Goal: Information Seeking & Learning: Learn about a topic

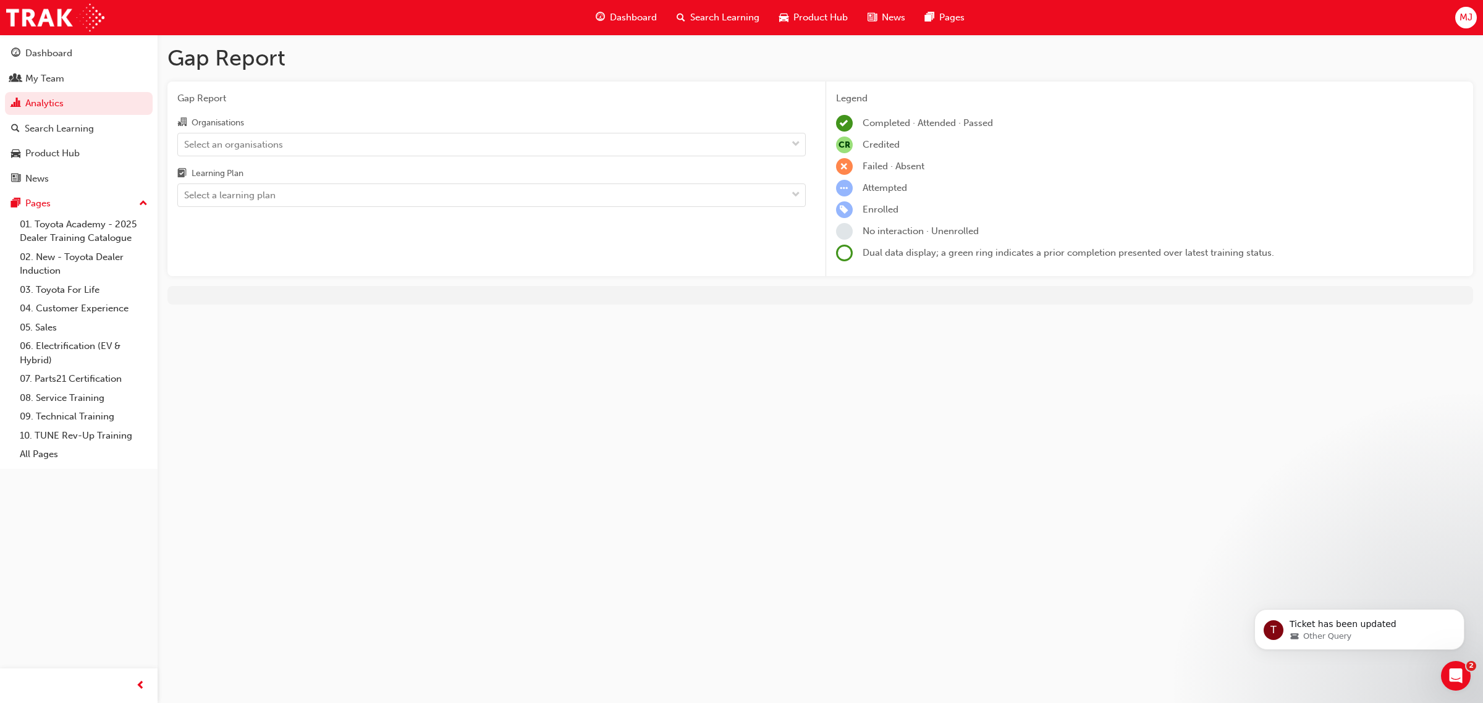
click at [727, 14] on span "Search Learning" at bounding box center [724, 18] width 69 height 14
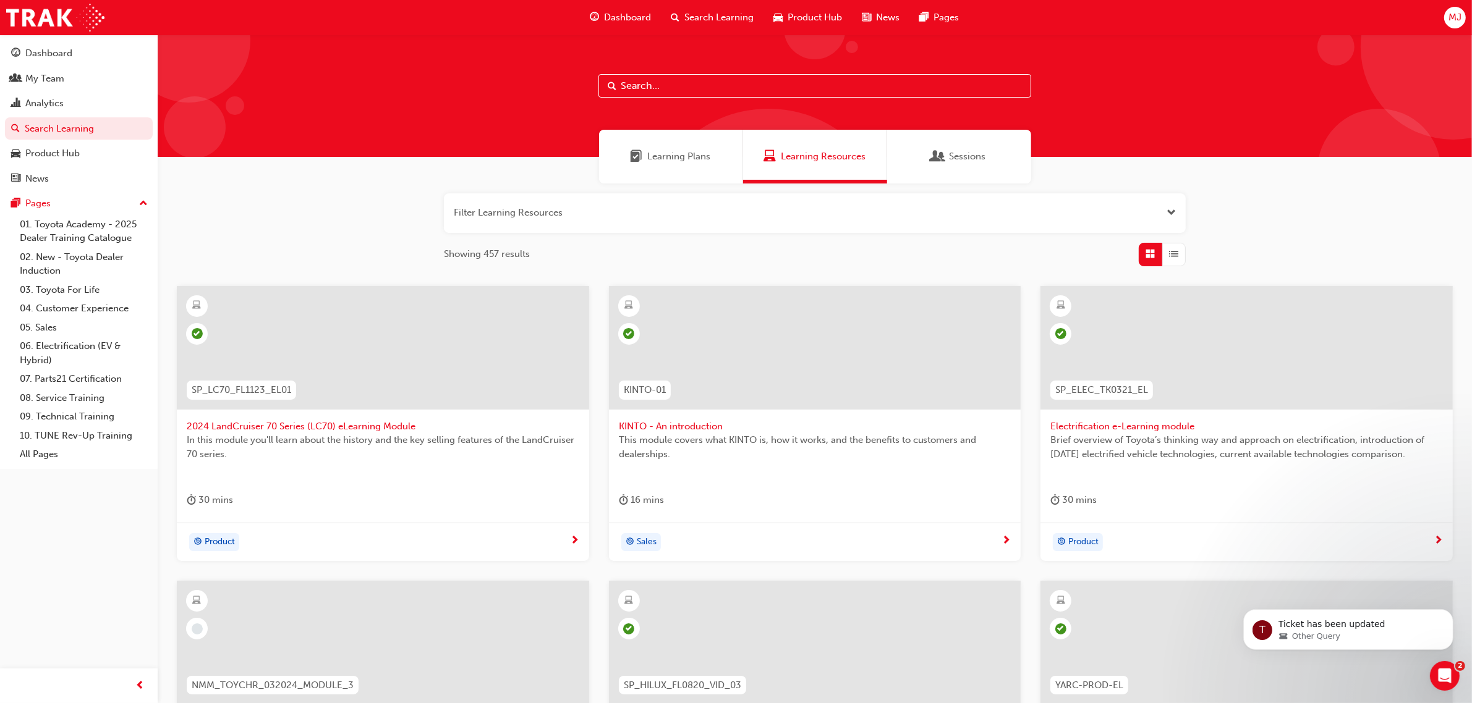
click at [687, 87] on input "text" at bounding box center [814, 85] width 433 height 23
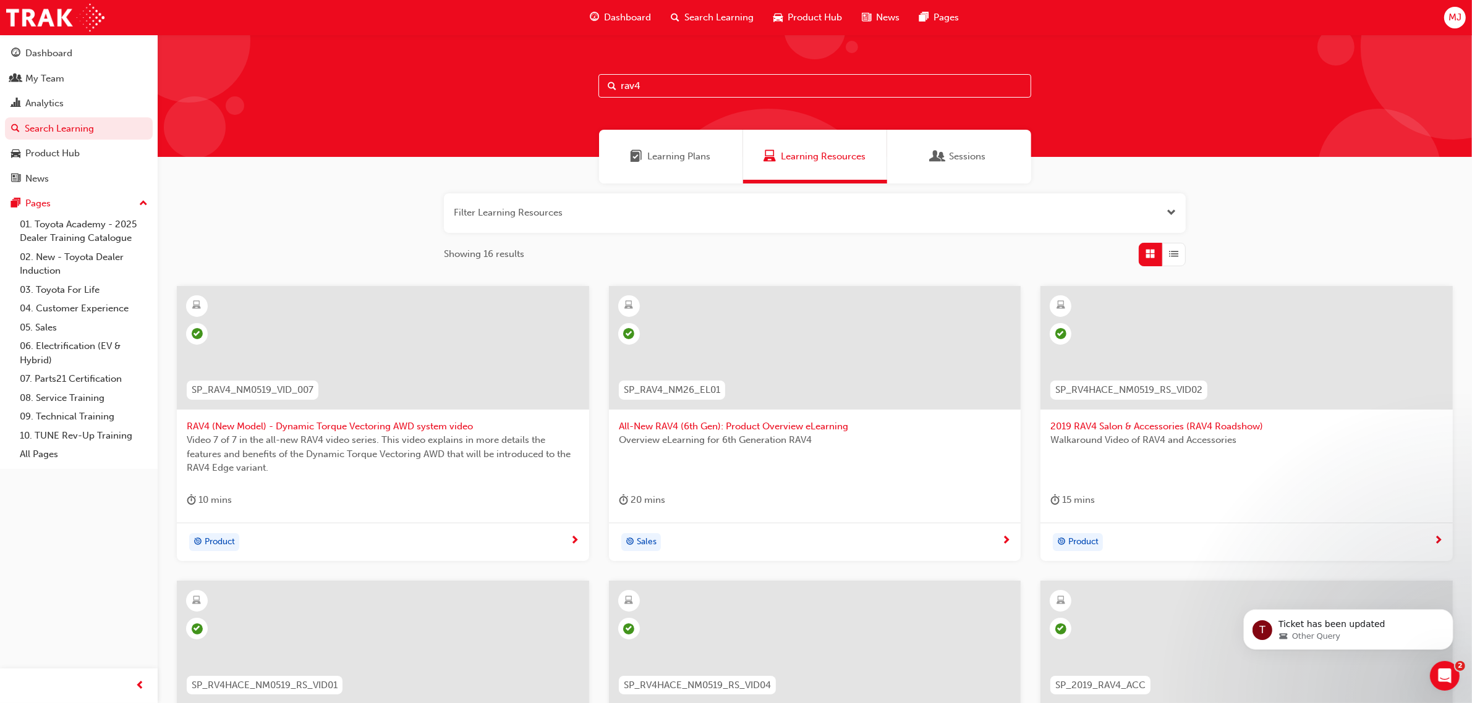
type input "rav4"
click at [841, 320] on div at bounding box center [815, 348] width 412 height 124
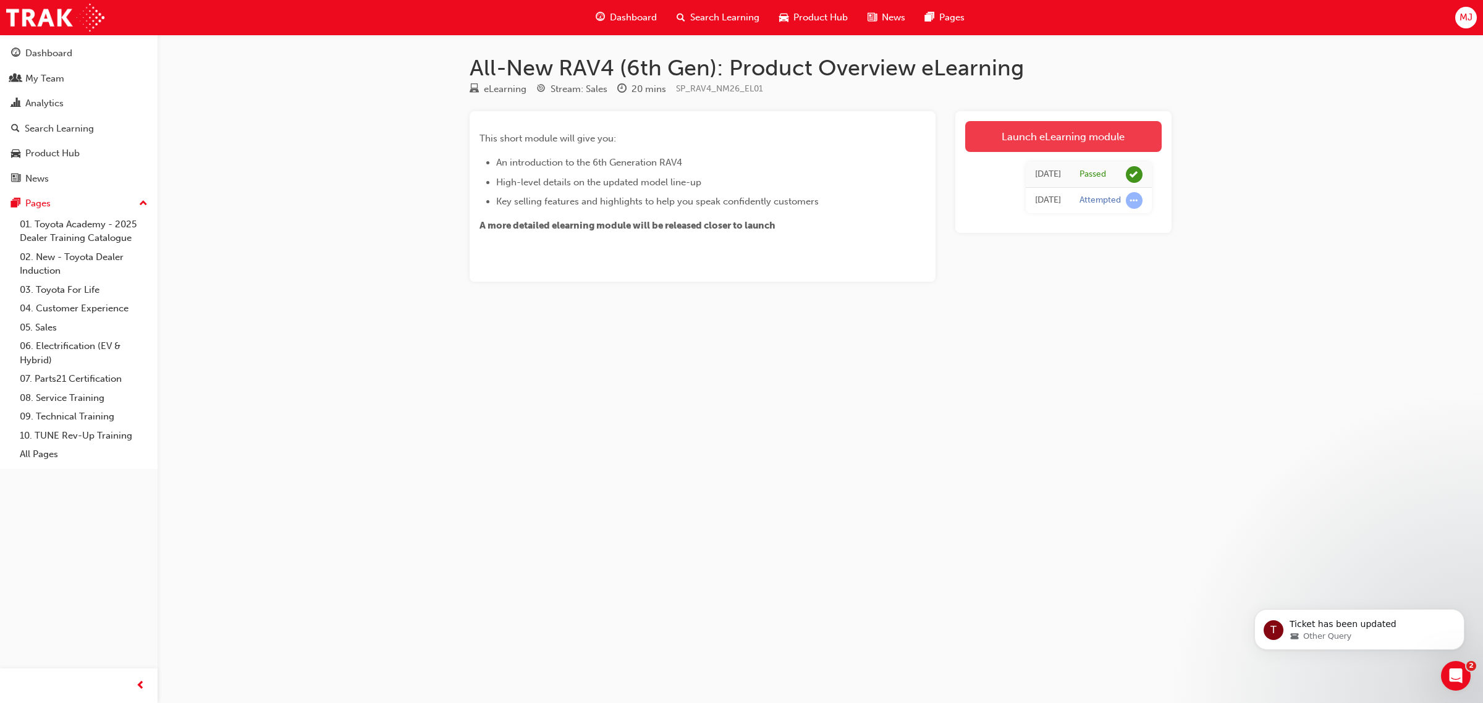
click at [1038, 137] on link "Launch eLearning module" at bounding box center [1063, 136] width 197 height 31
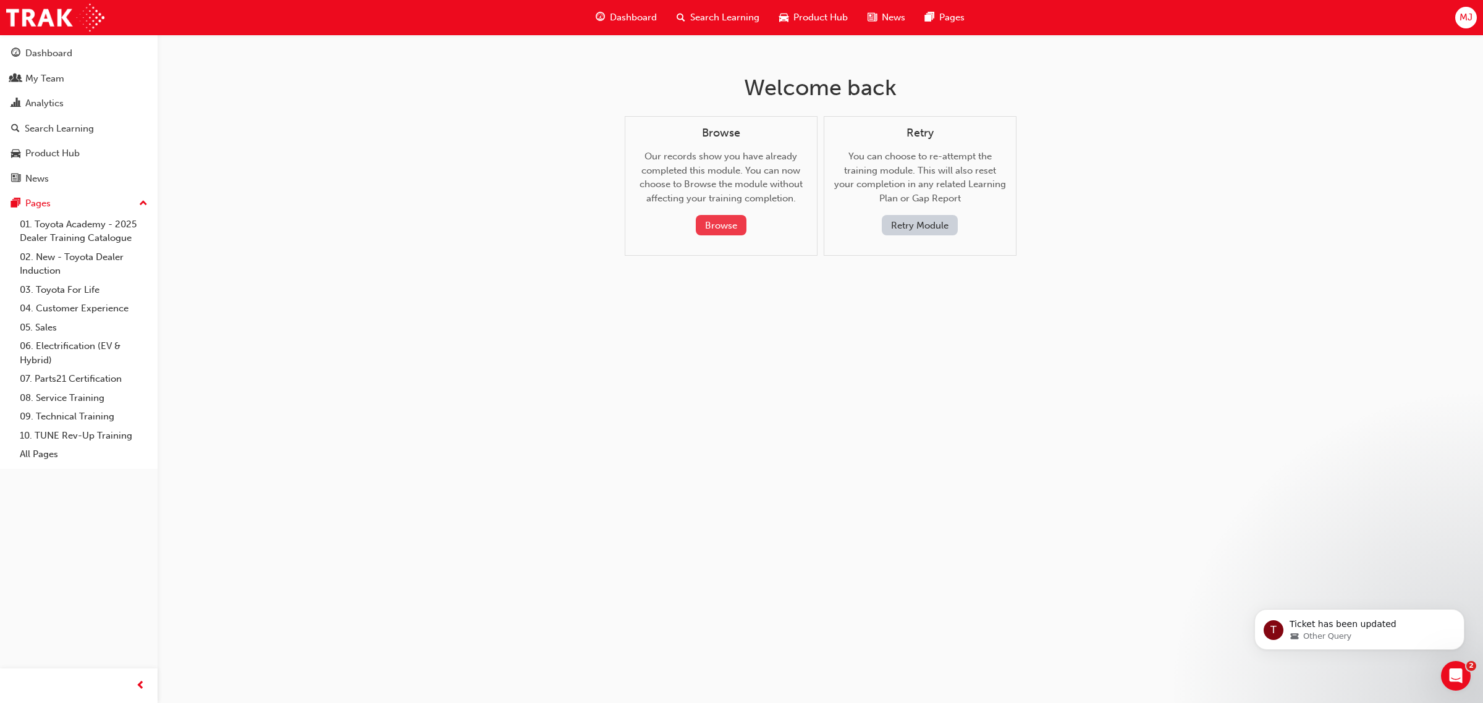
click at [718, 226] on button "Browse" at bounding box center [721, 225] width 51 height 20
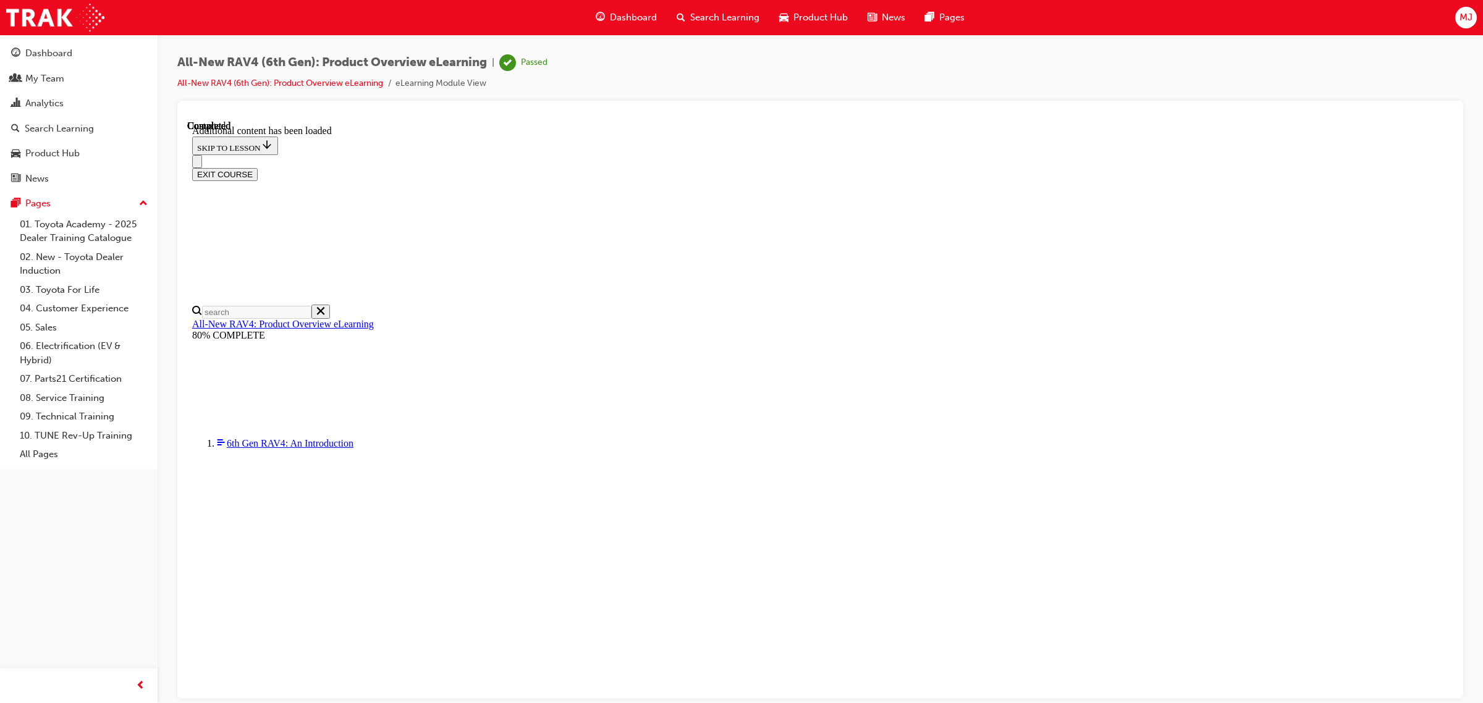
scroll to position [43, 0]
drag, startPoint x: 620, startPoint y: 553, endPoint x: 737, endPoint y: 546, distance: 117.6
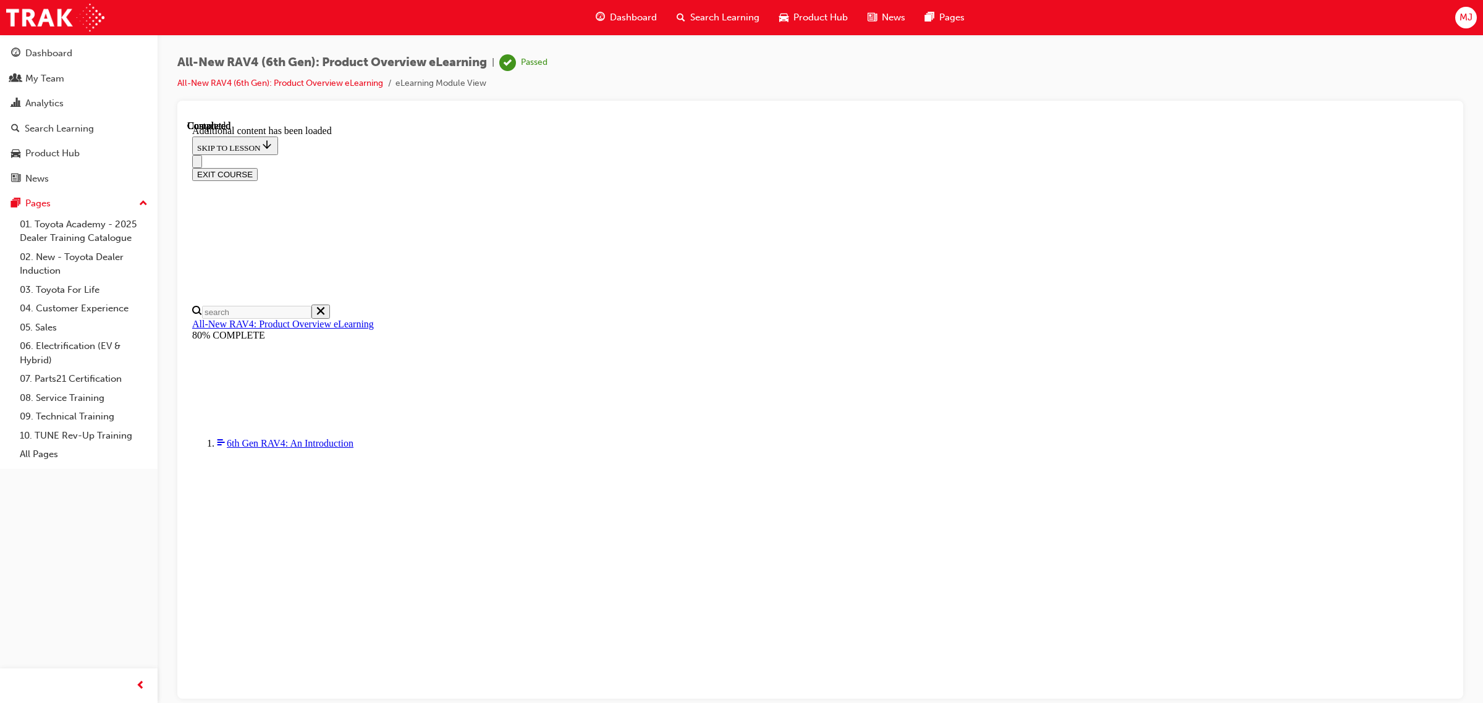
drag, startPoint x: 904, startPoint y: 560, endPoint x: 1030, endPoint y: 547, distance: 126.1
